Goal: Entertainment & Leisure: Consume media (video, audio)

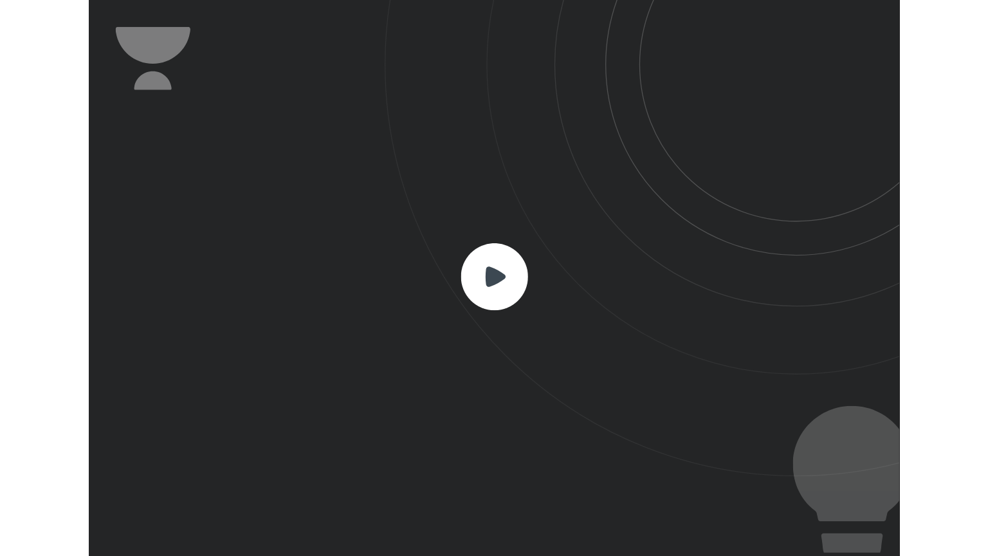
scroll to position [426, 622]
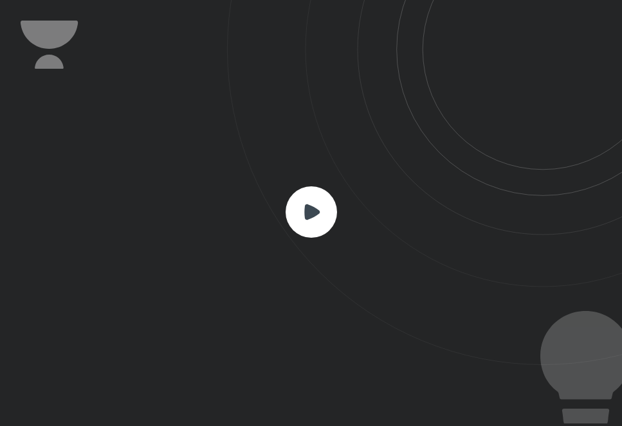
click at [333, 197] on icon at bounding box center [311, 212] width 51 height 51
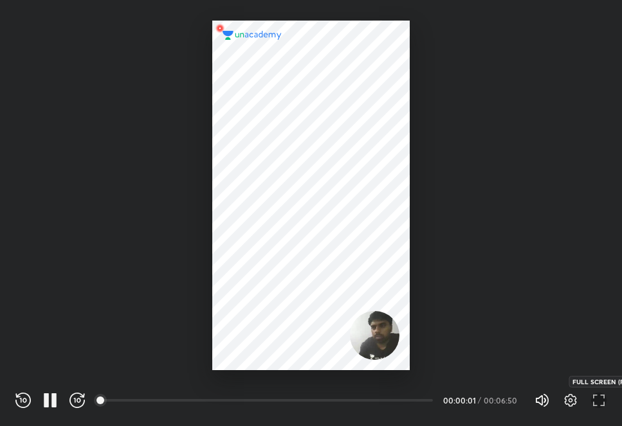
click at [603, 403] on icon "button" at bounding box center [598, 400] width 15 height 15
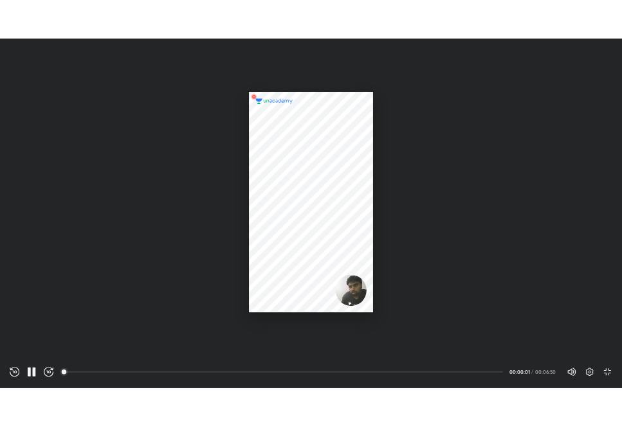
scroll to position [556, 988]
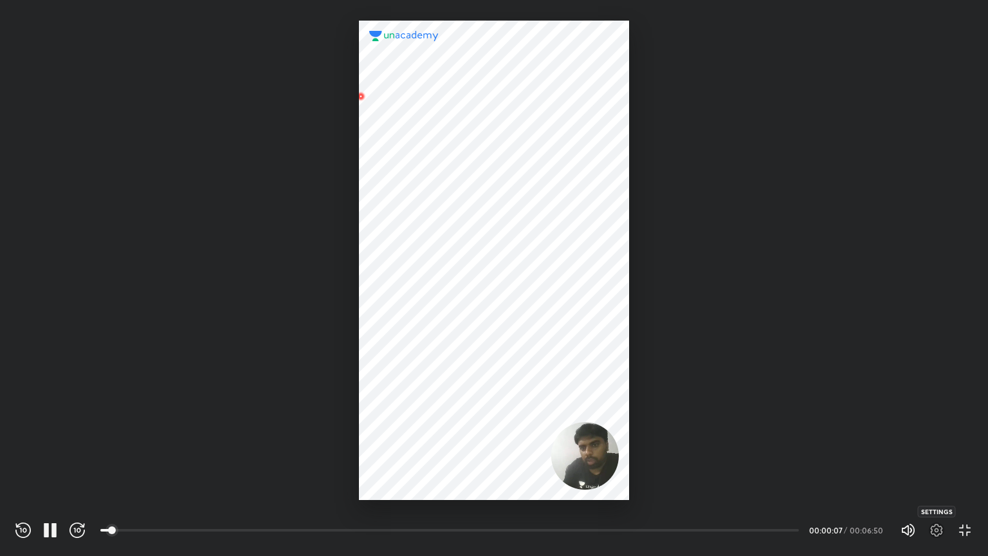
click at [621, 426] on icon "button" at bounding box center [936, 529] width 15 height 15
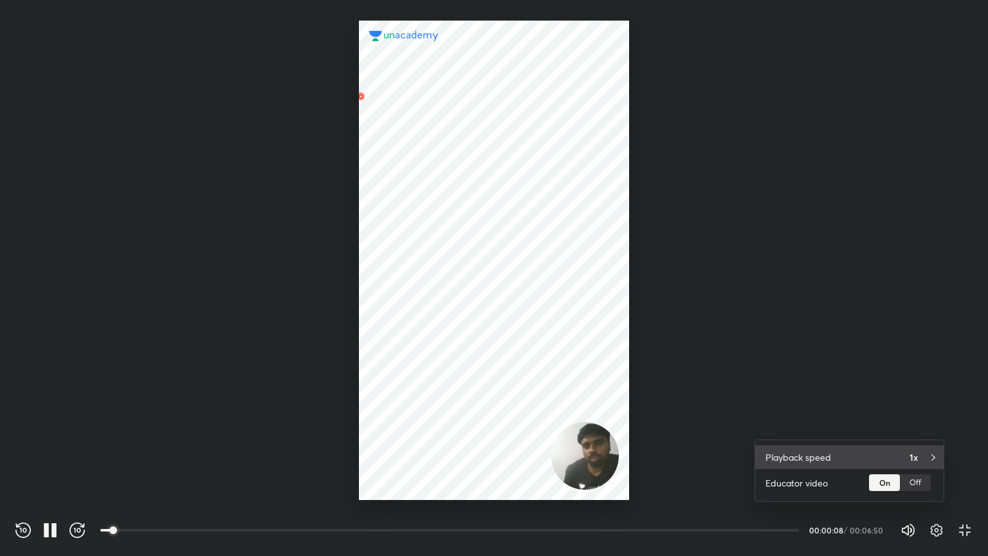
click at [621, 426] on div "Playback speed 1x" at bounding box center [849, 457] width 188 height 24
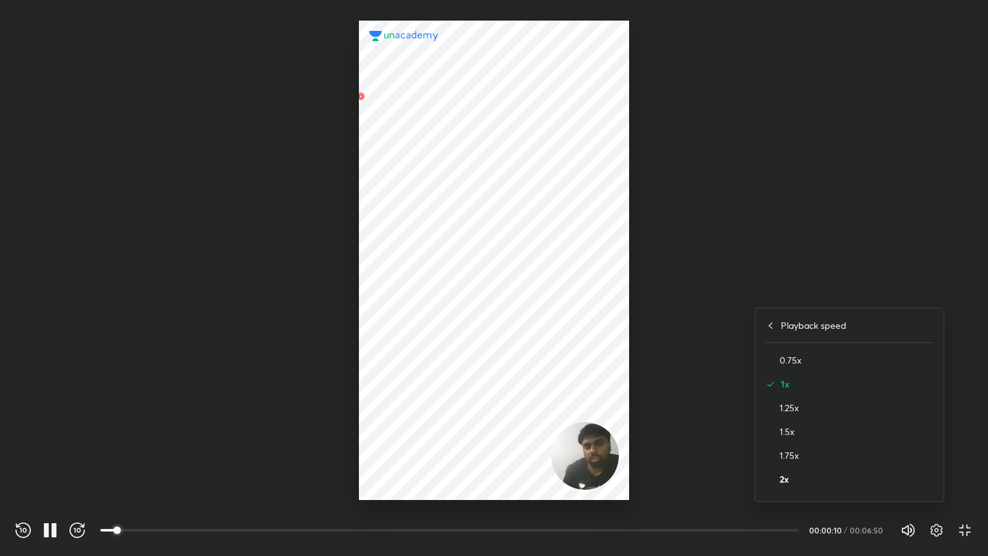
click at [621, 426] on h4 "2x" at bounding box center [857, 479] width 154 height 14
click at [621, 351] on div at bounding box center [494, 278] width 988 height 556
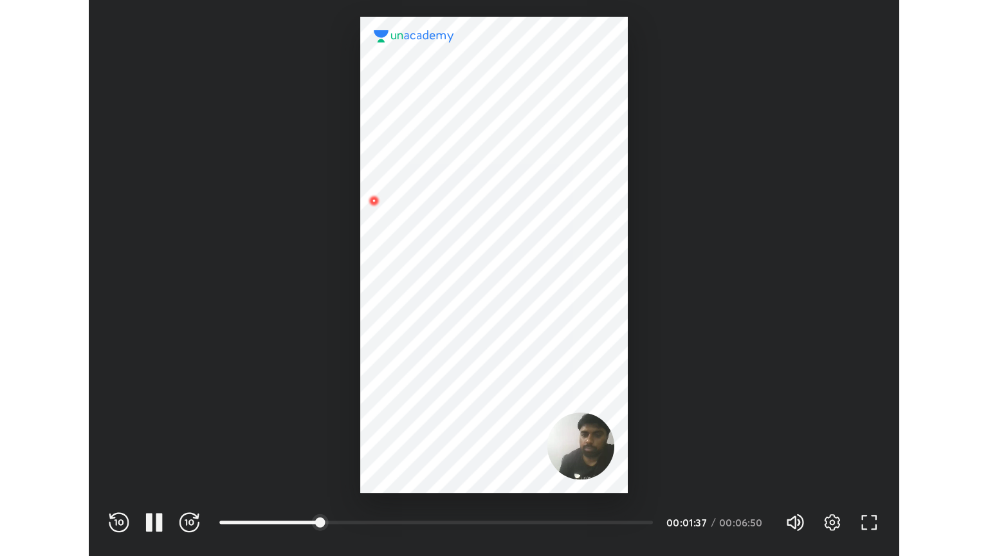
scroll to position [426, 622]
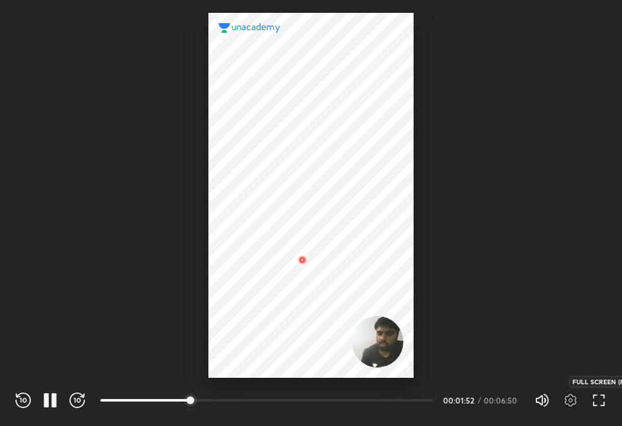
click at [600, 406] on icon "button" at bounding box center [598, 400] width 15 height 15
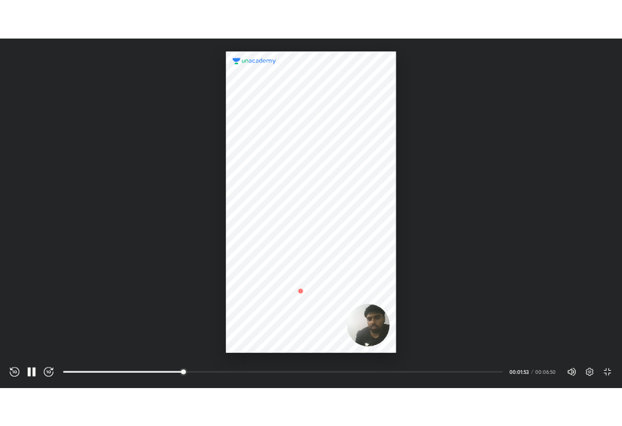
scroll to position [556, 988]
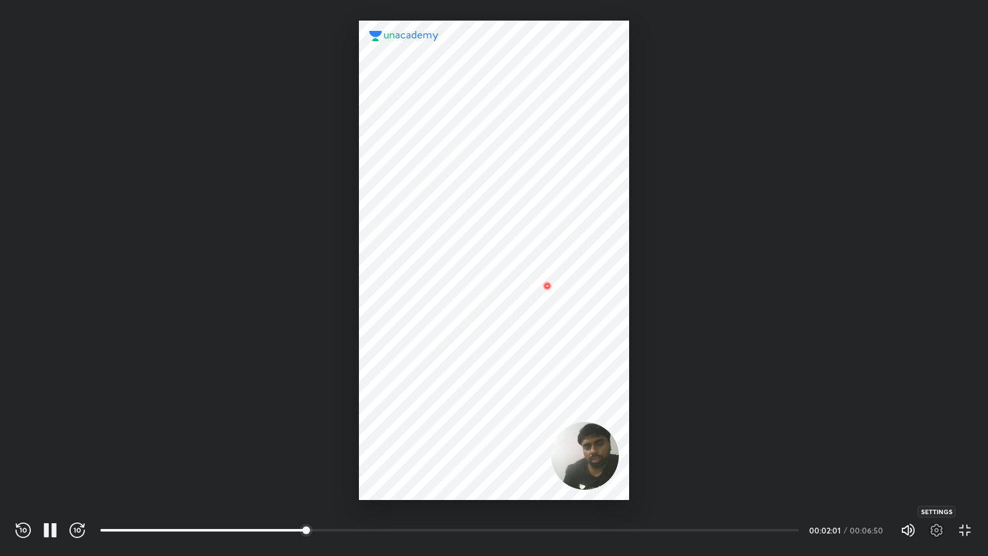
click at [621, 426] on icon "button" at bounding box center [936, 529] width 15 height 15
click at [621, 363] on div at bounding box center [494, 278] width 988 height 556
click at [621, 426] on icon "button" at bounding box center [964, 529] width 15 height 15
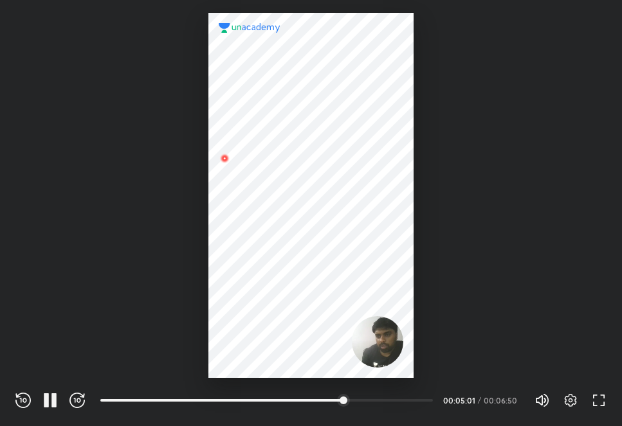
scroll to position [426, 622]
